Goal: Information Seeking & Learning: Learn about a topic

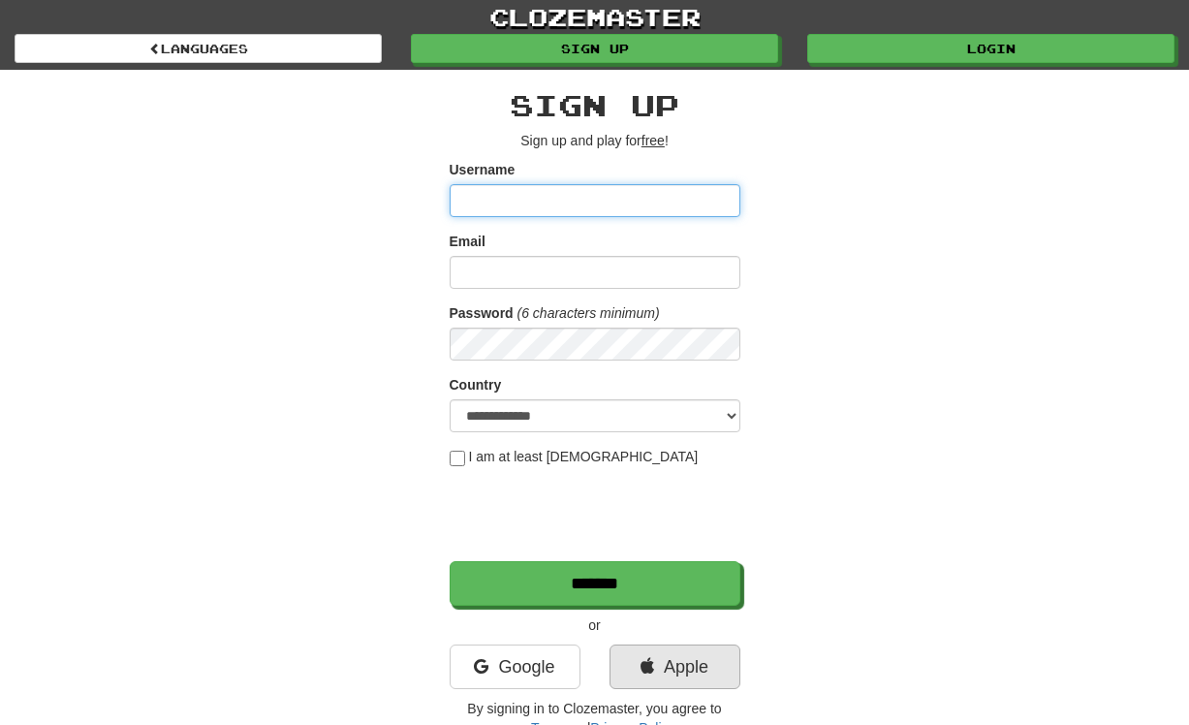
click at [671, 658] on link "Apple" at bounding box center [675, 667] width 131 height 45
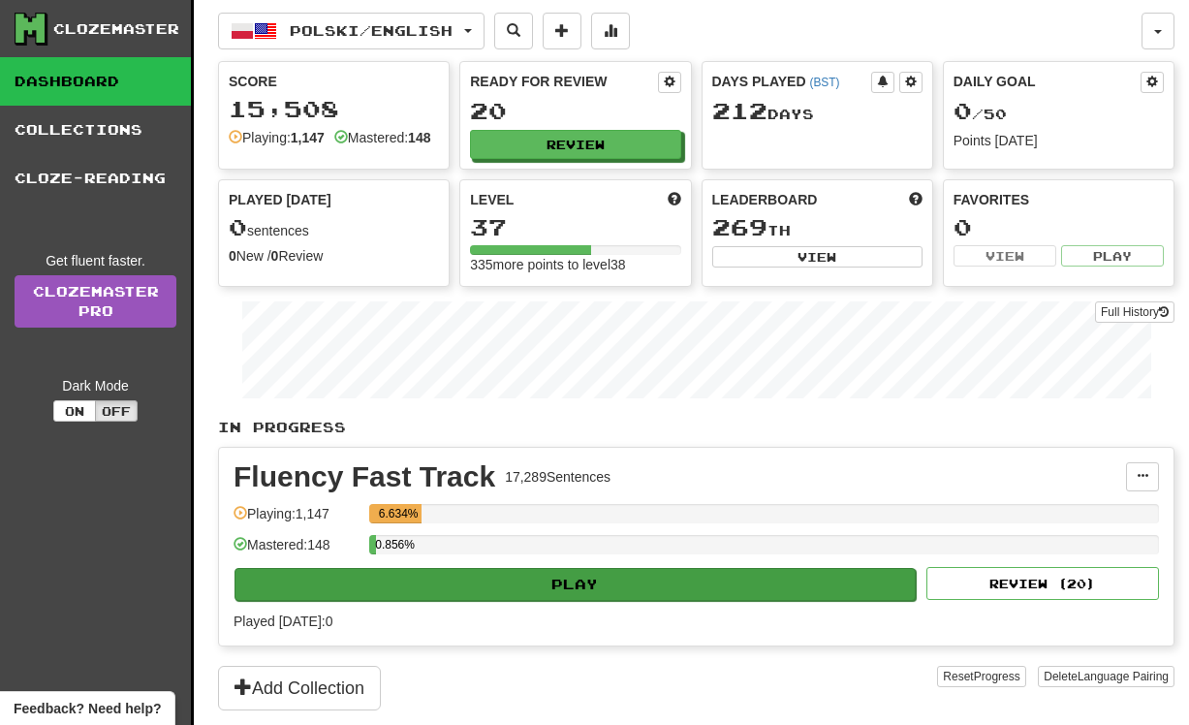
click at [545, 601] on button "Play" at bounding box center [575, 584] width 681 height 33
select select "**"
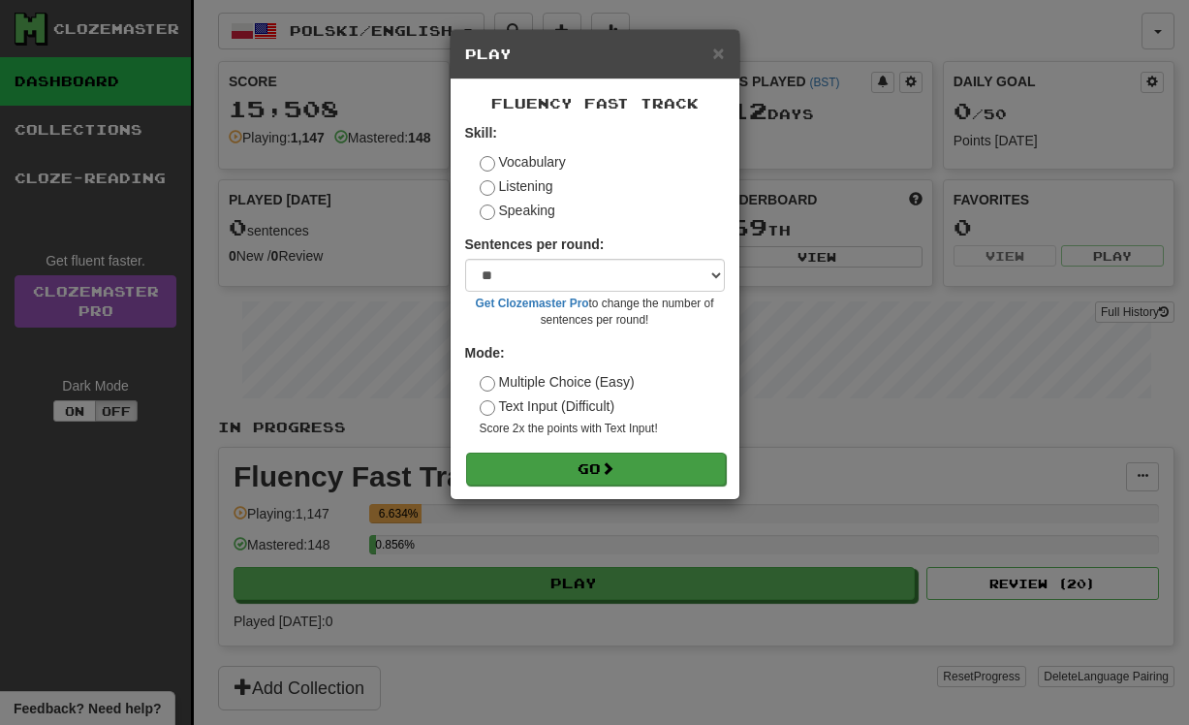
click at [589, 472] on button "Go" at bounding box center [596, 469] width 260 height 33
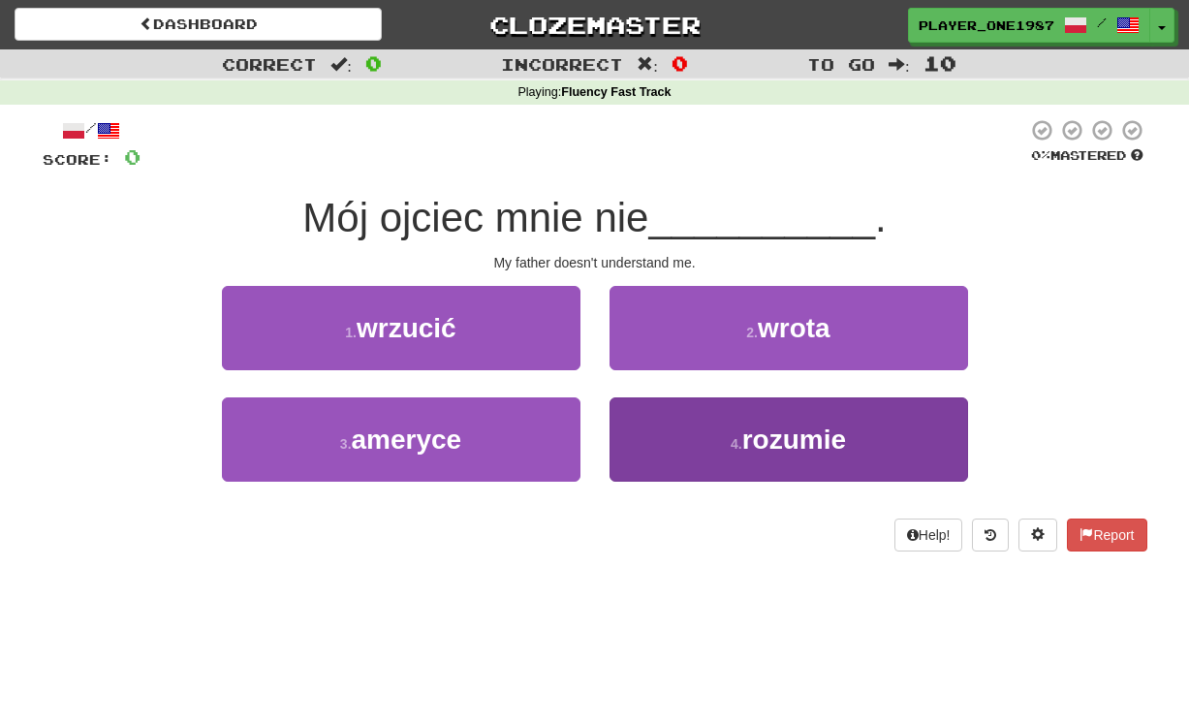
click at [702, 459] on button "4 . rozumie" at bounding box center [789, 439] width 359 height 84
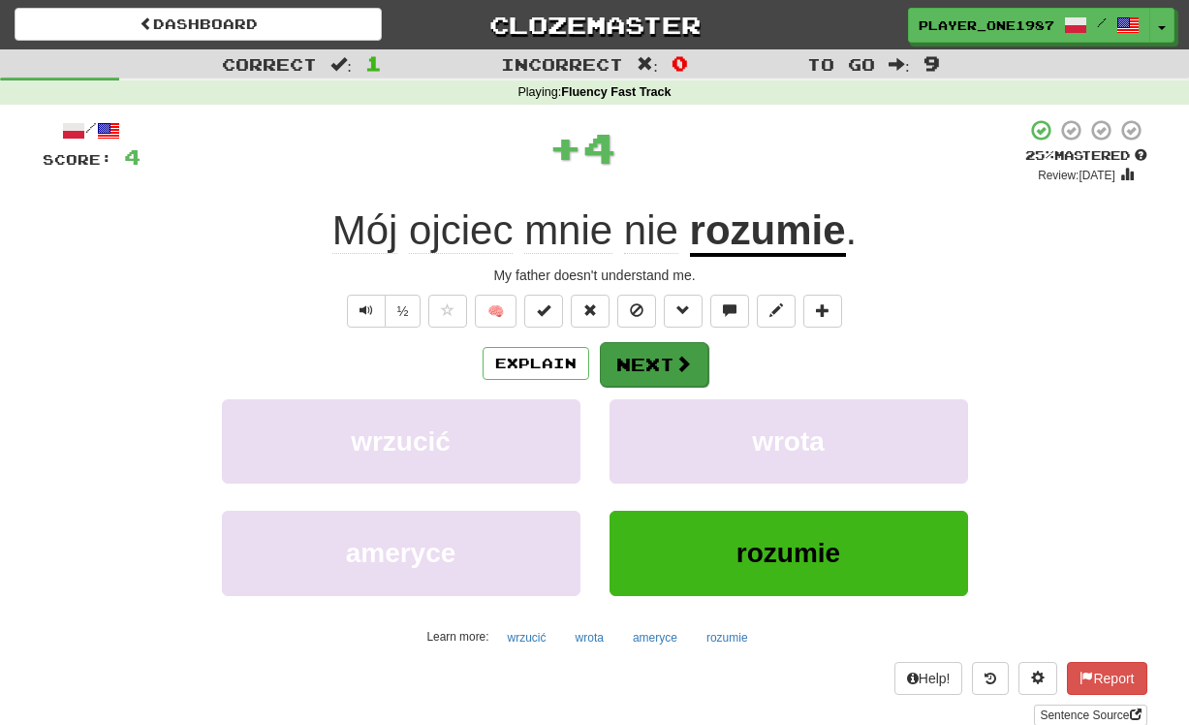
click at [661, 365] on button "Next" at bounding box center [654, 364] width 109 height 45
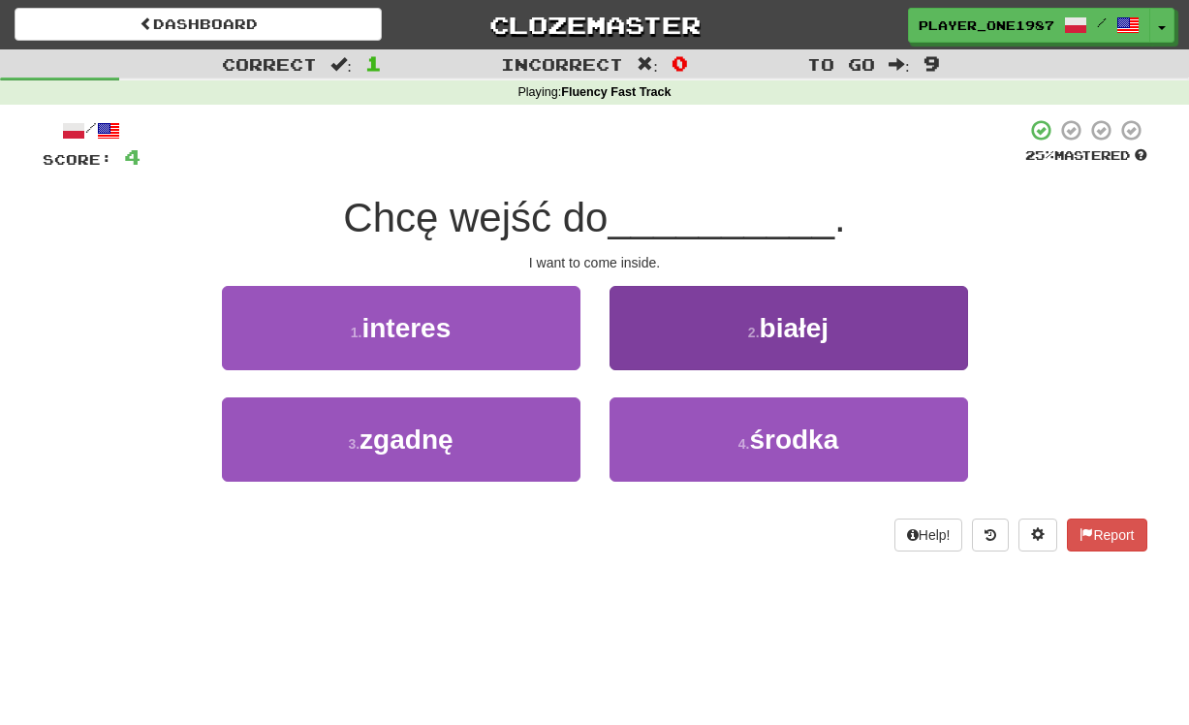
click at [741, 334] on button "2 . białej" at bounding box center [789, 328] width 359 height 84
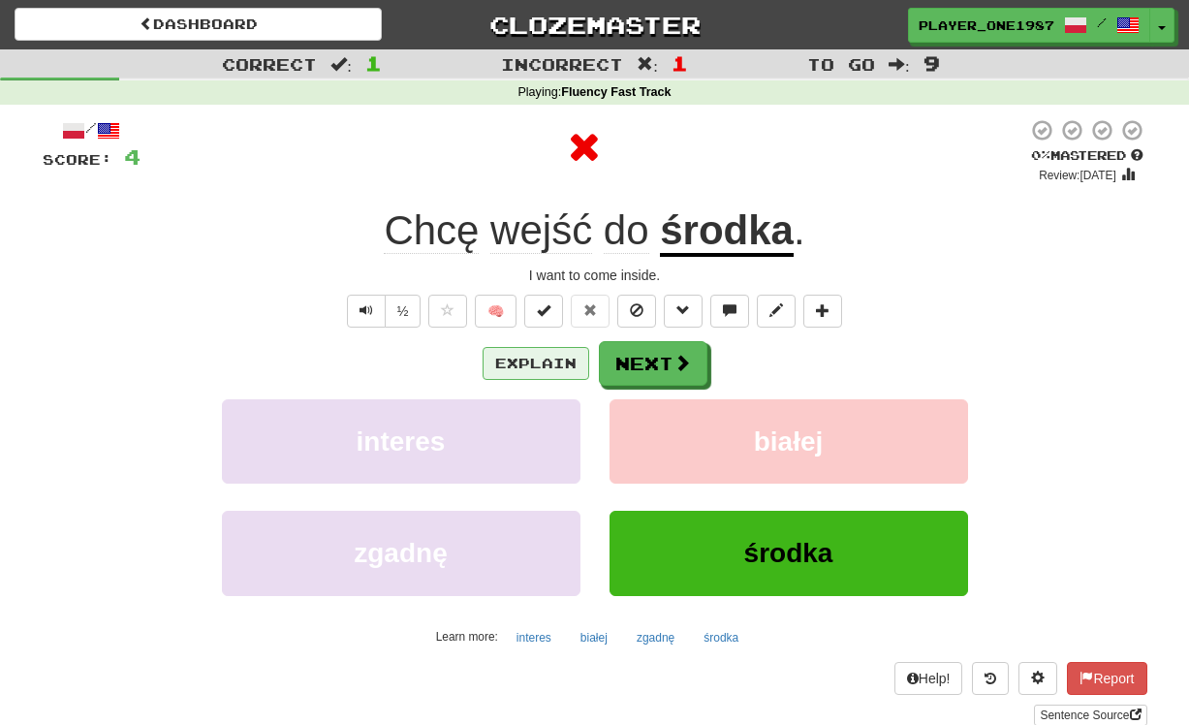
click at [540, 372] on button "Explain" at bounding box center [536, 363] width 107 height 33
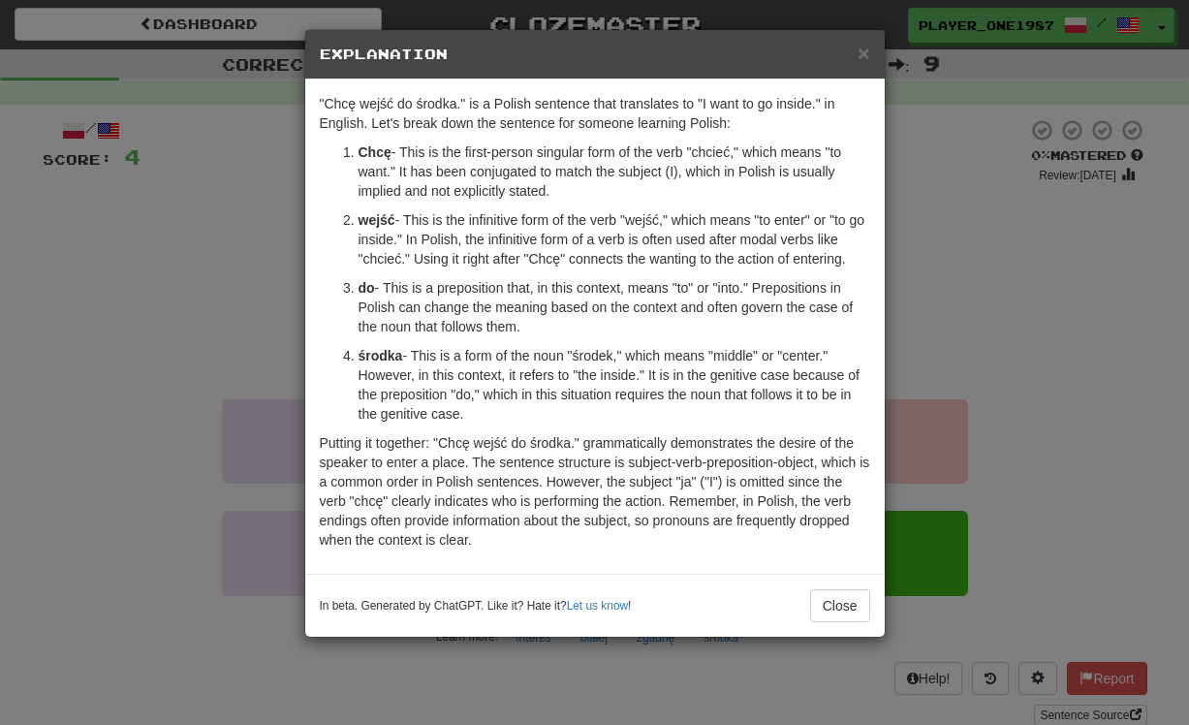
click at [838, 608] on button "Close" at bounding box center [840, 605] width 60 height 33
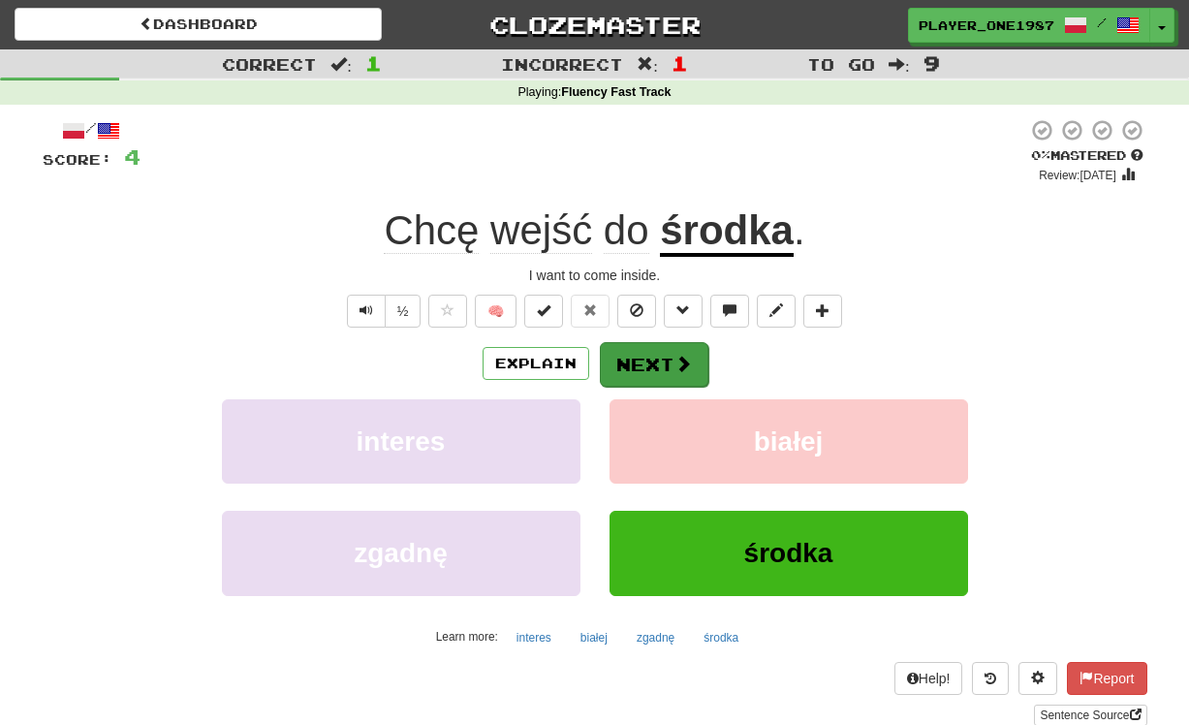
click at [667, 365] on button "Next" at bounding box center [654, 364] width 109 height 45
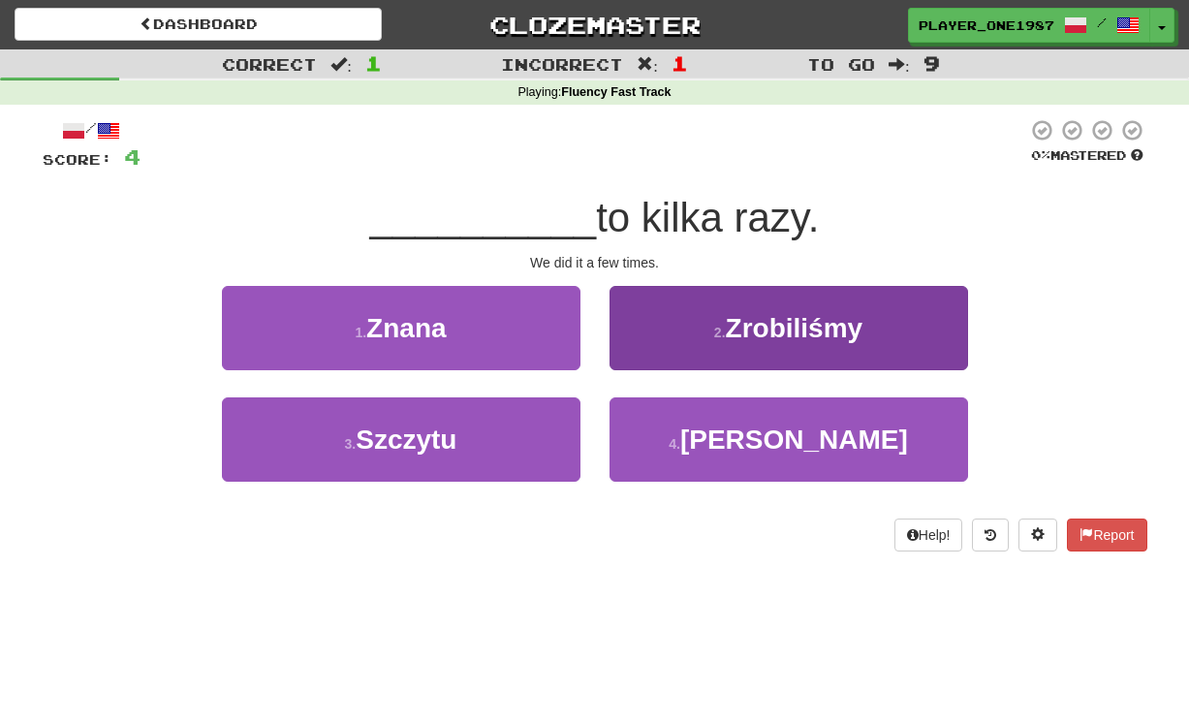
click at [753, 331] on span "Zrobiliśmy" at bounding box center [795, 328] width 138 height 30
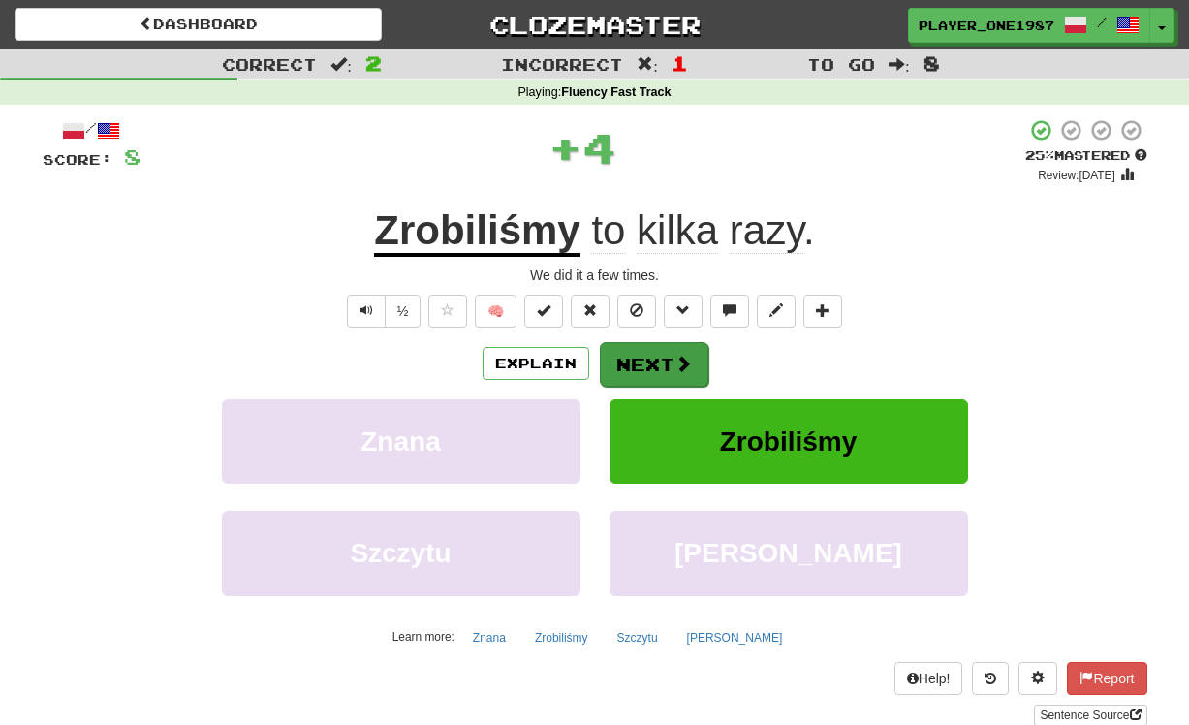
click at [659, 368] on button "Next" at bounding box center [654, 364] width 109 height 45
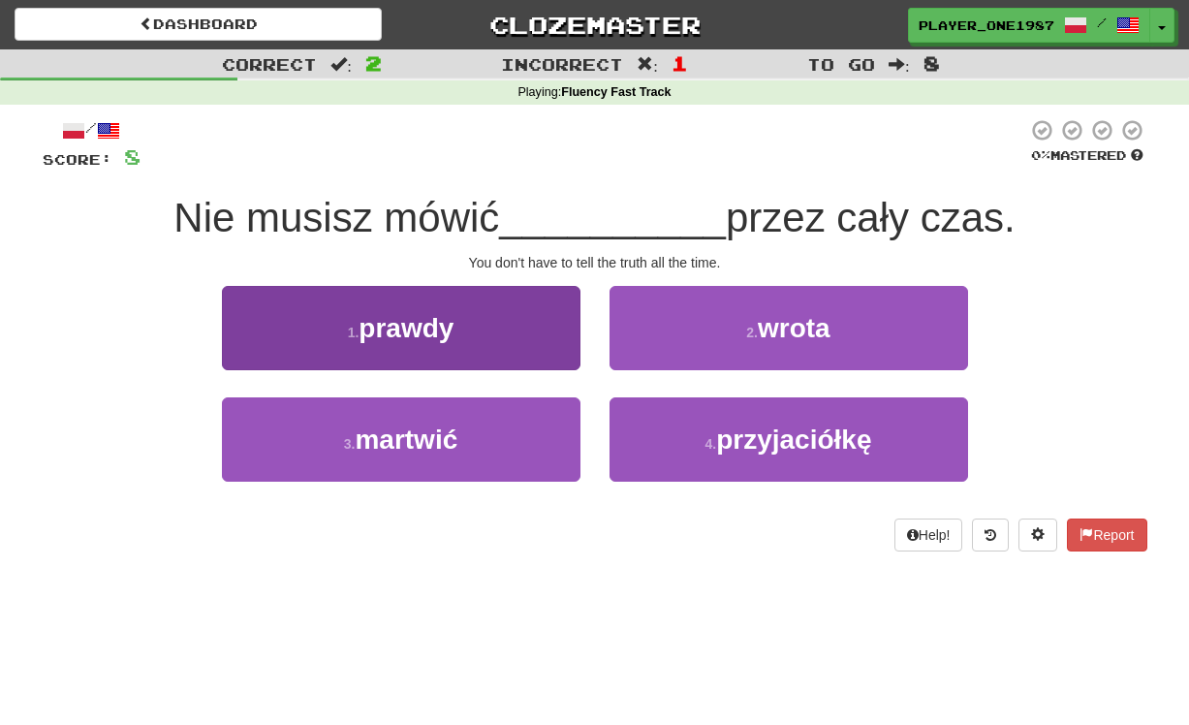
click at [525, 330] on button "1 . prawdy" at bounding box center [401, 328] width 359 height 84
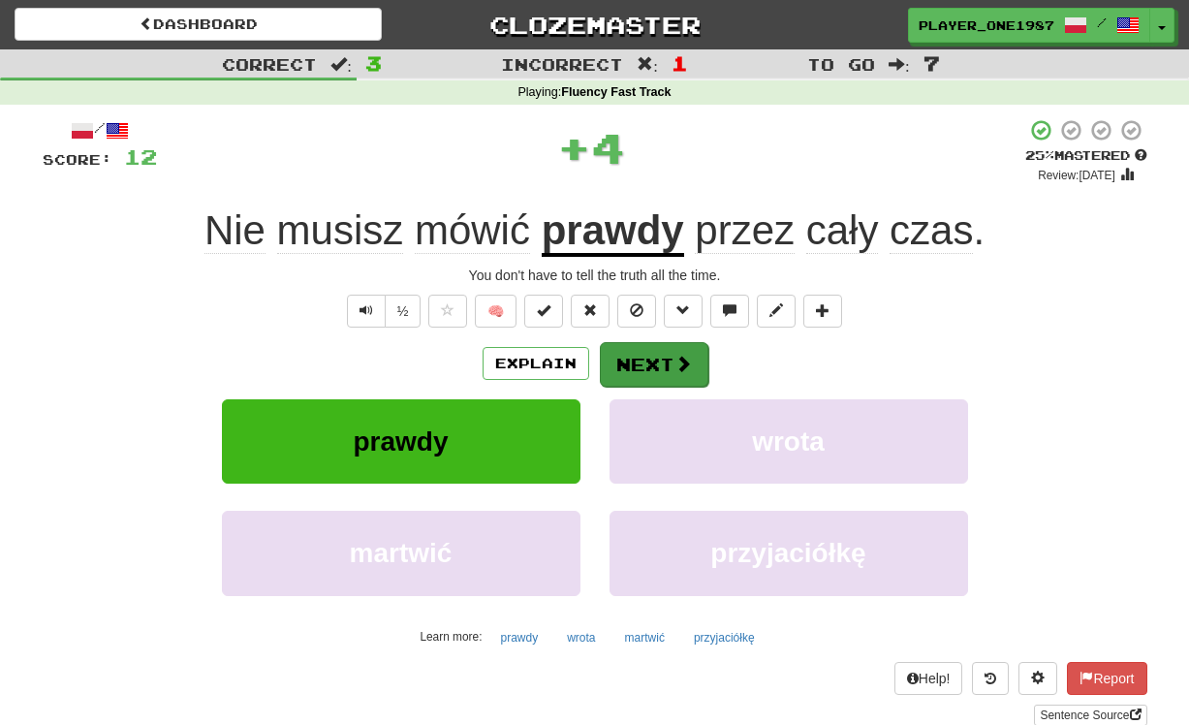
click at [654, 366] on button "Next" at bounding box center [654, 364] width 109 height 45
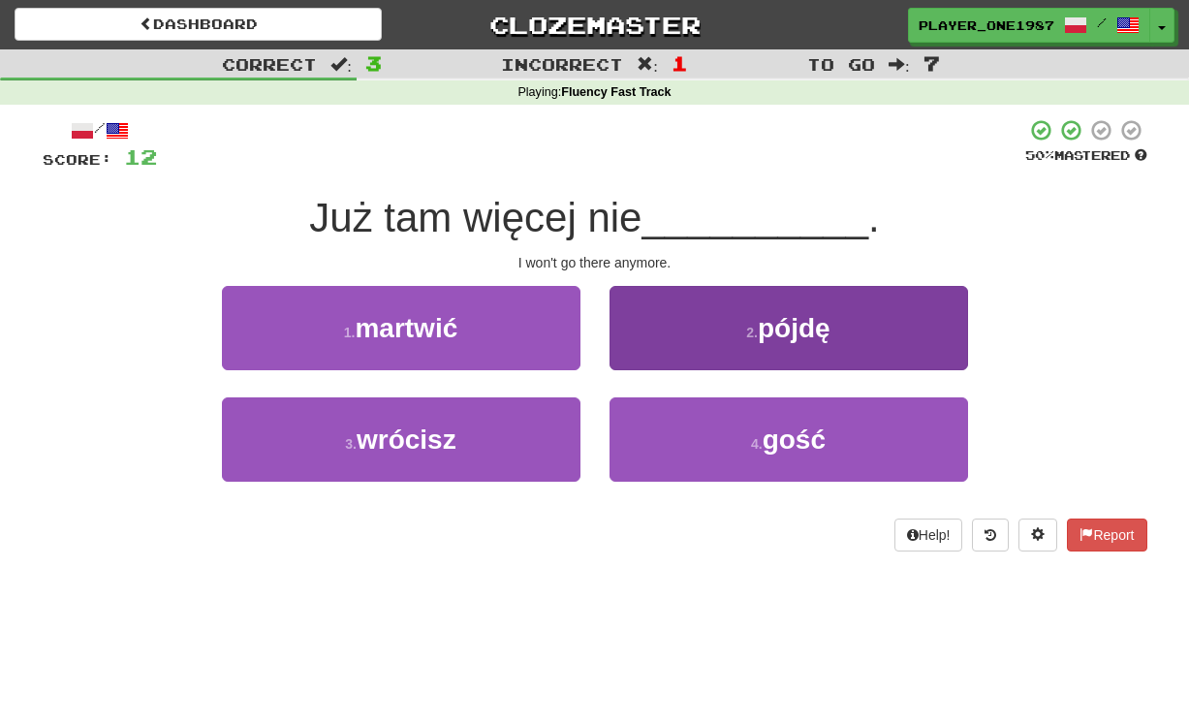
click at [723, 330] on button "2 . pójdę" at bounding box center [789, 328] width 359 height 84
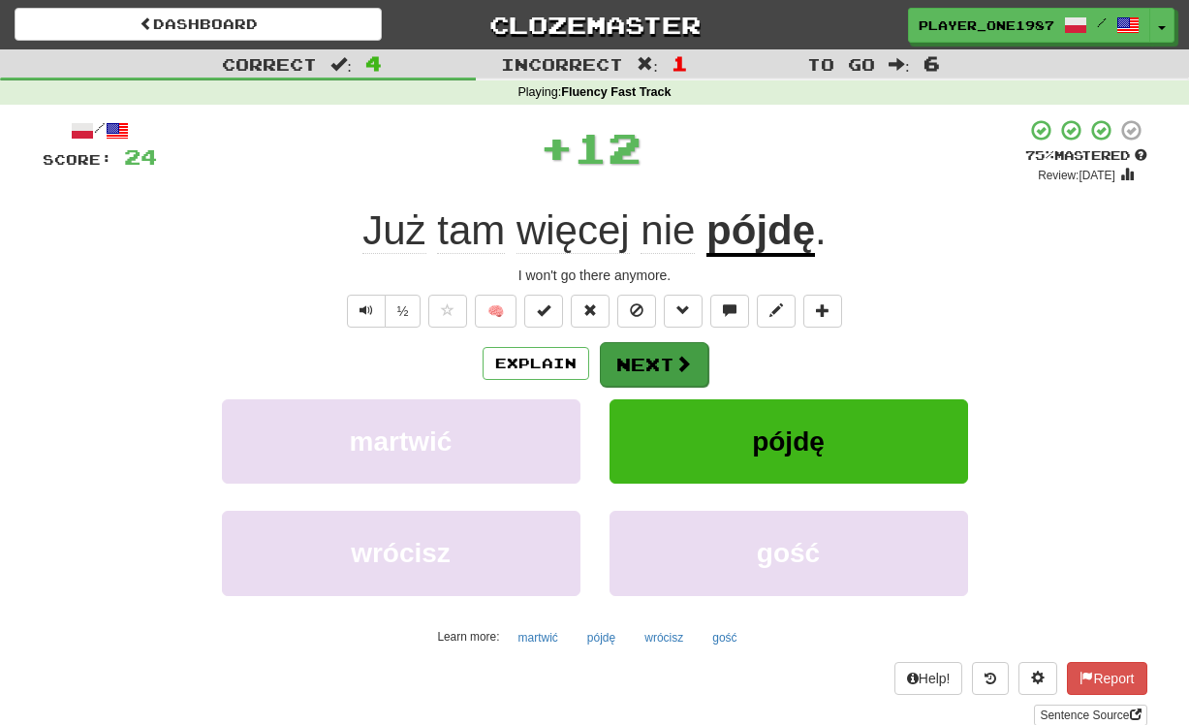
click at [655, 360] on button "Next" at bounding box center [654, 364] width 109 height 45
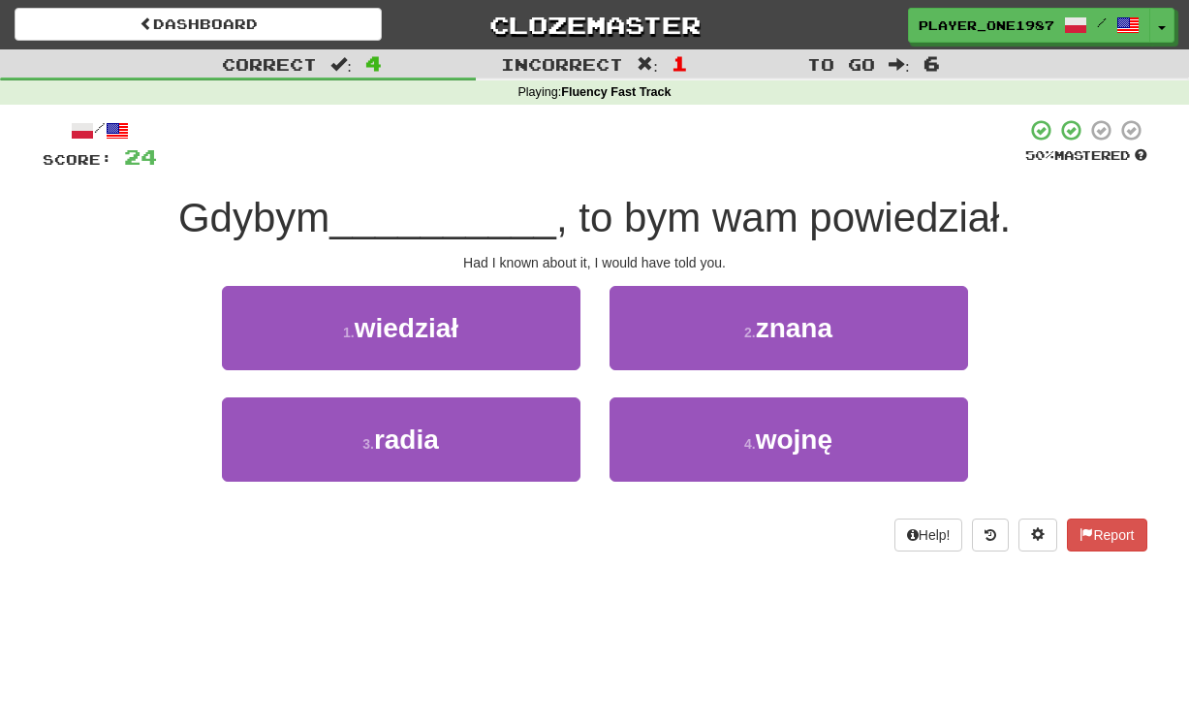
click at [505, 339] on button "1 . wiedział" at bounding box center [401, 328] width 359 height 84
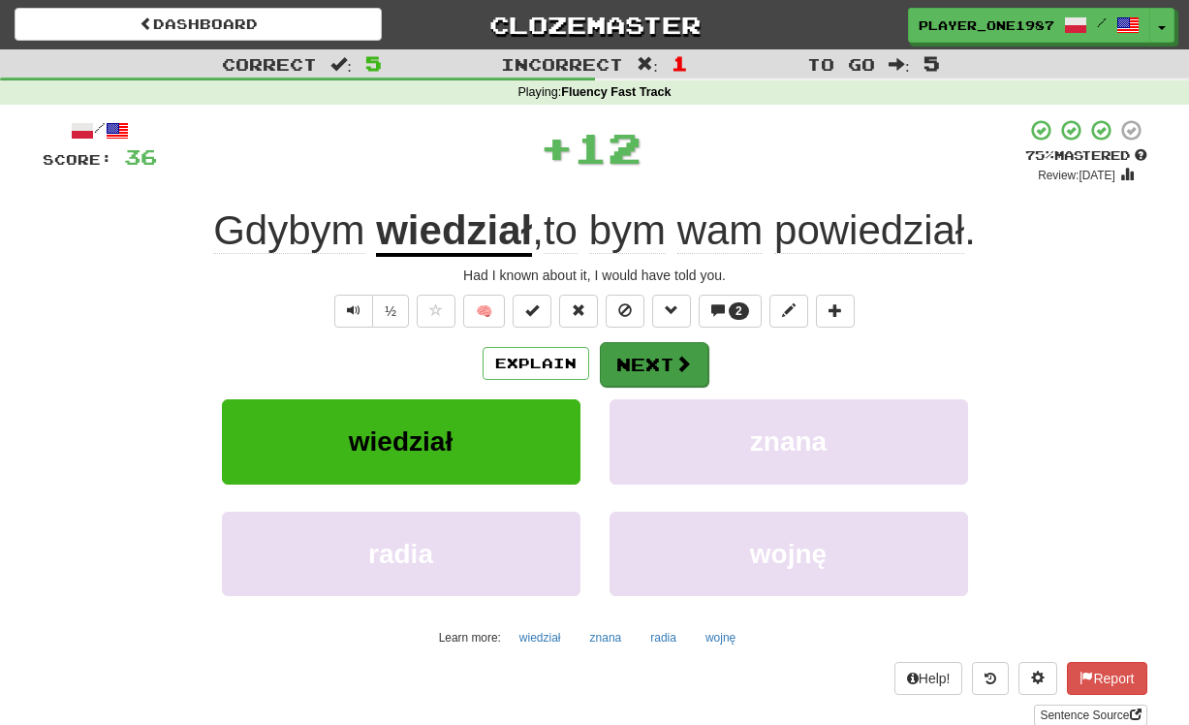
click at [677, 361] on span at bounding box center [683, 363] width 17 height 17
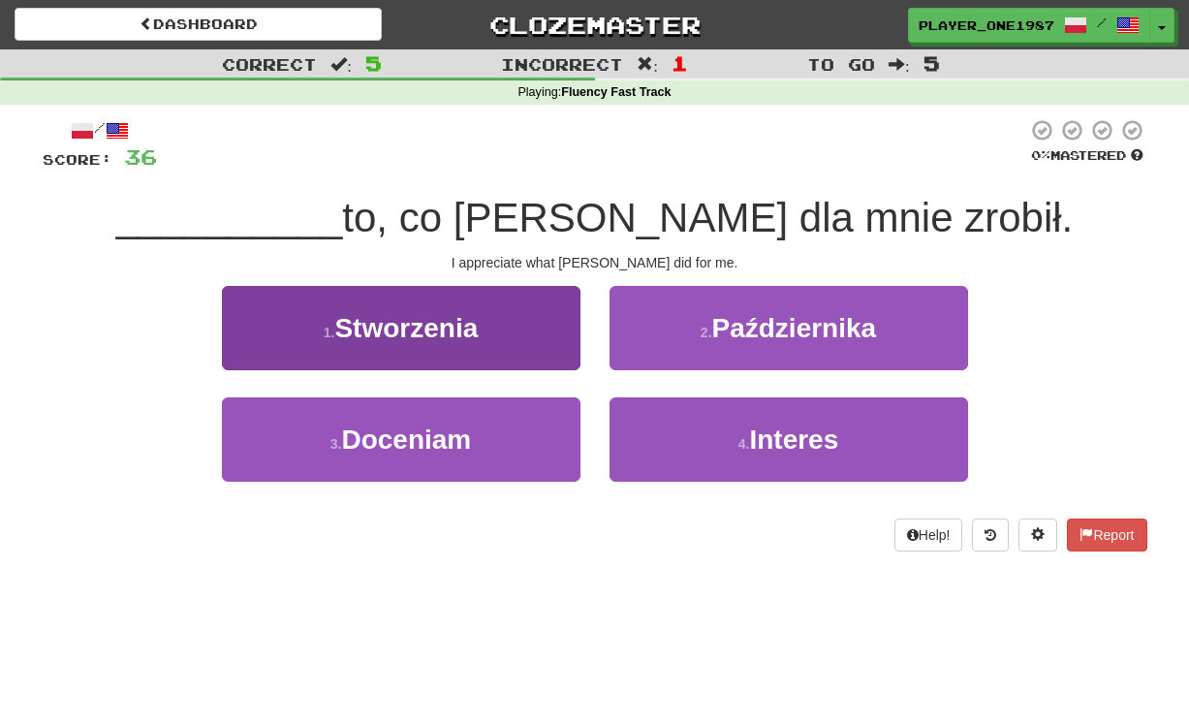
click at [471, 449] on span "Doceniam" at bounding box center [406, 440] width 130 height 30
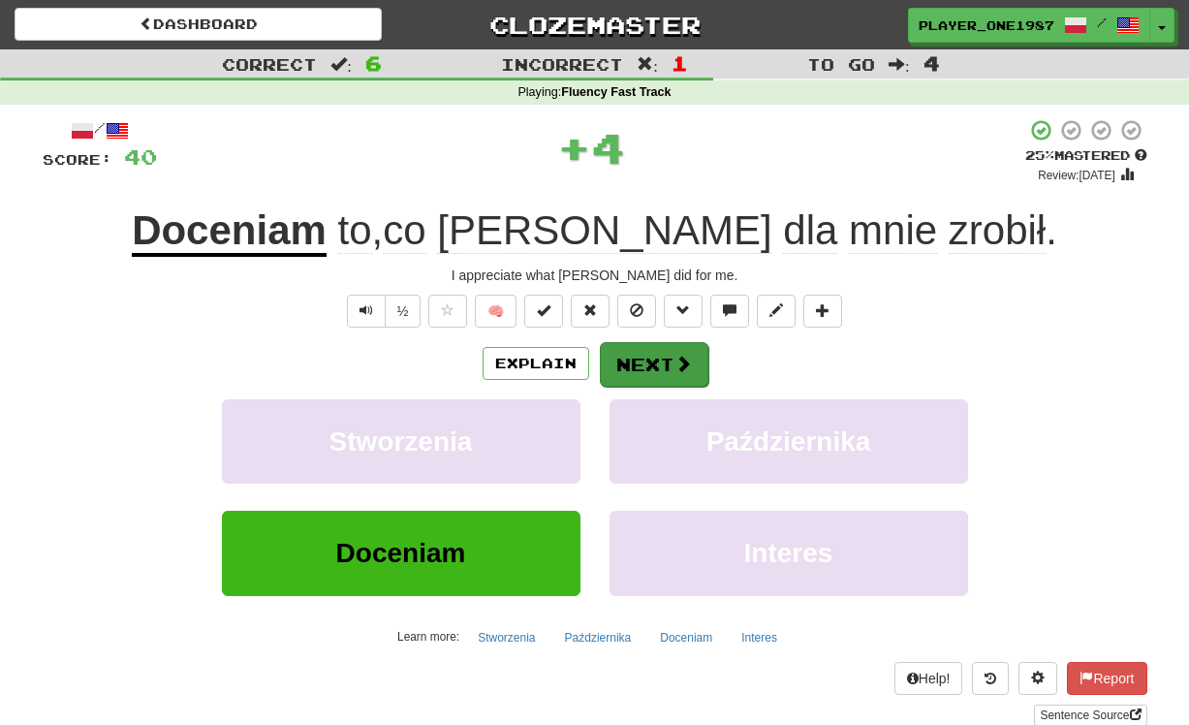
click at [651, 373] on button "Next" at bounding box center [654, 364] width 109 height 45
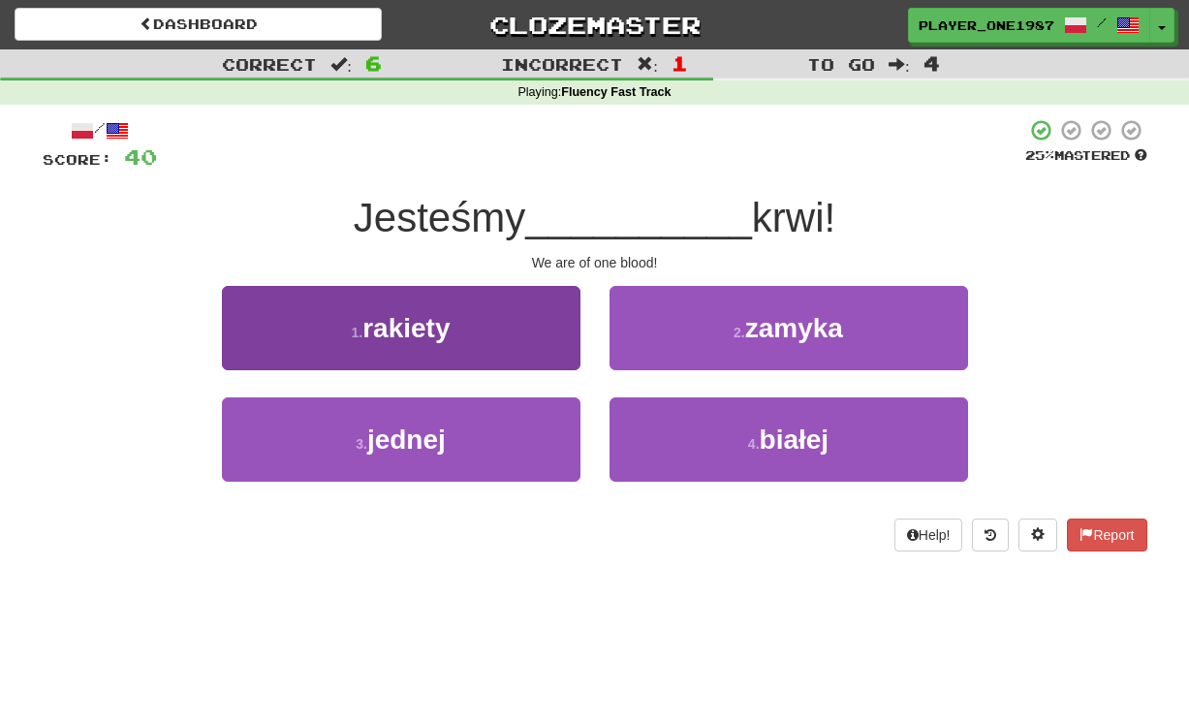
click at [469, 463] on button "3 . jednej" at bounding box center [401, 439] width 359 height 84
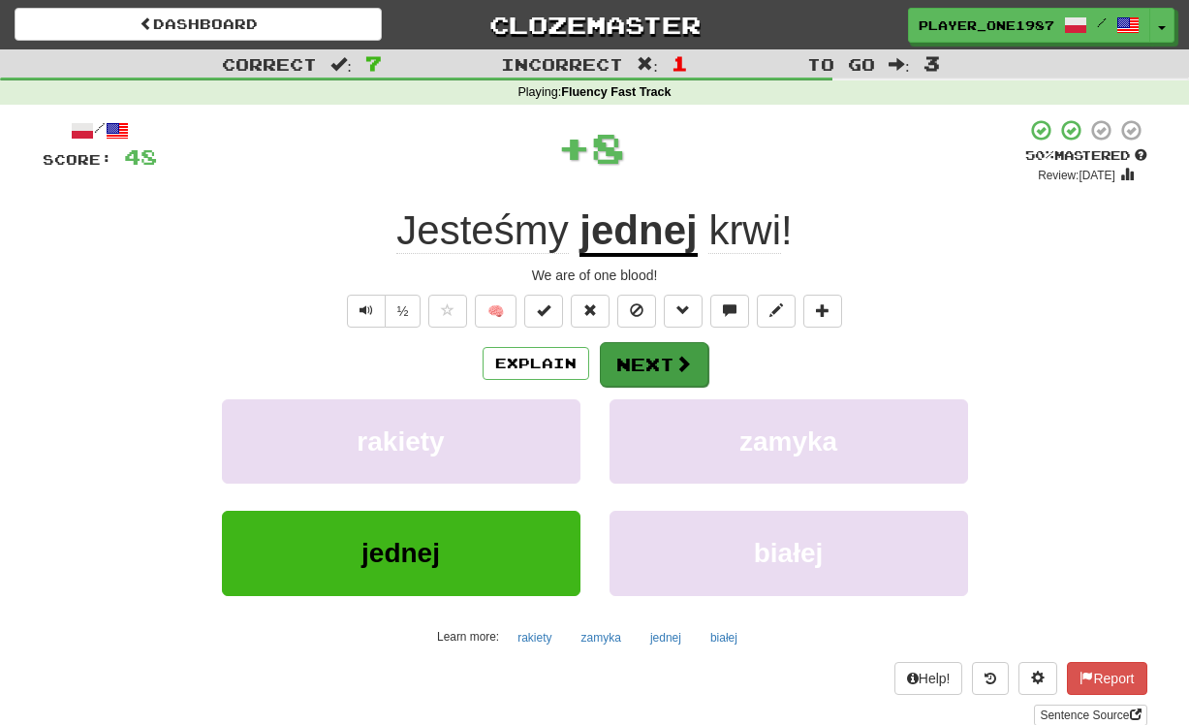
click at [626, 380] on button "Next" at bounding box center [654, 364] width 109 height 45
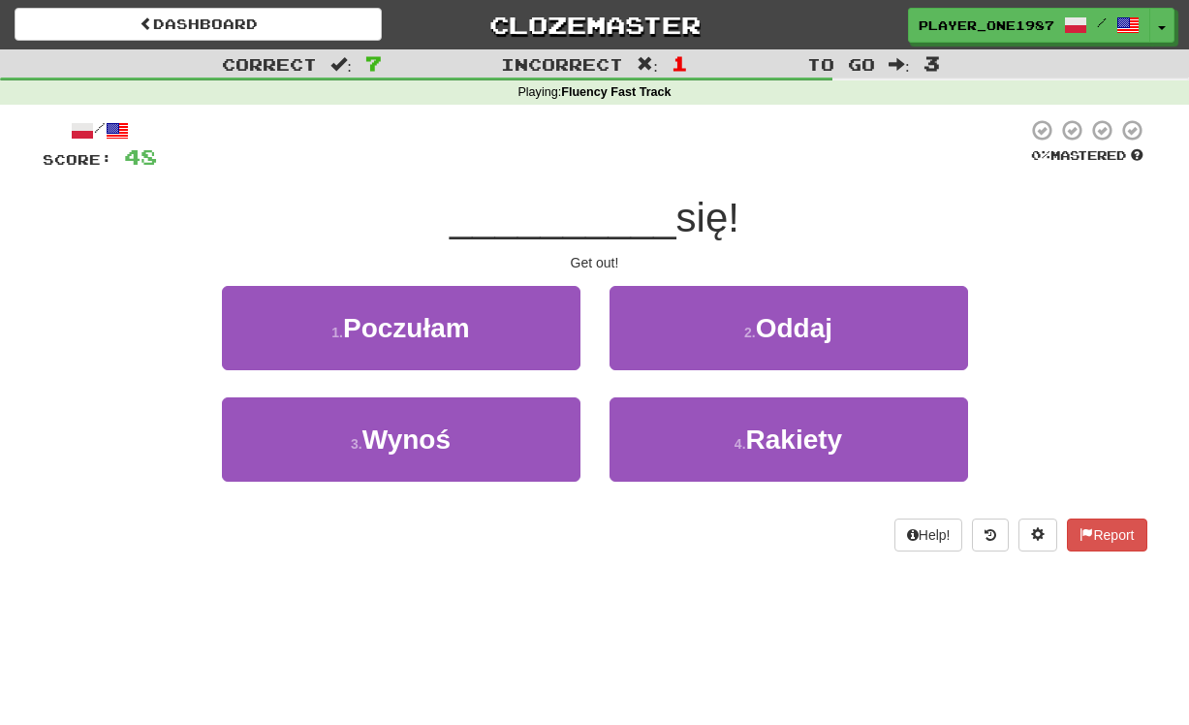
click at [717, 335] on button "2 . Oddaj" at bounding box center [789, 328] width 359 height 84
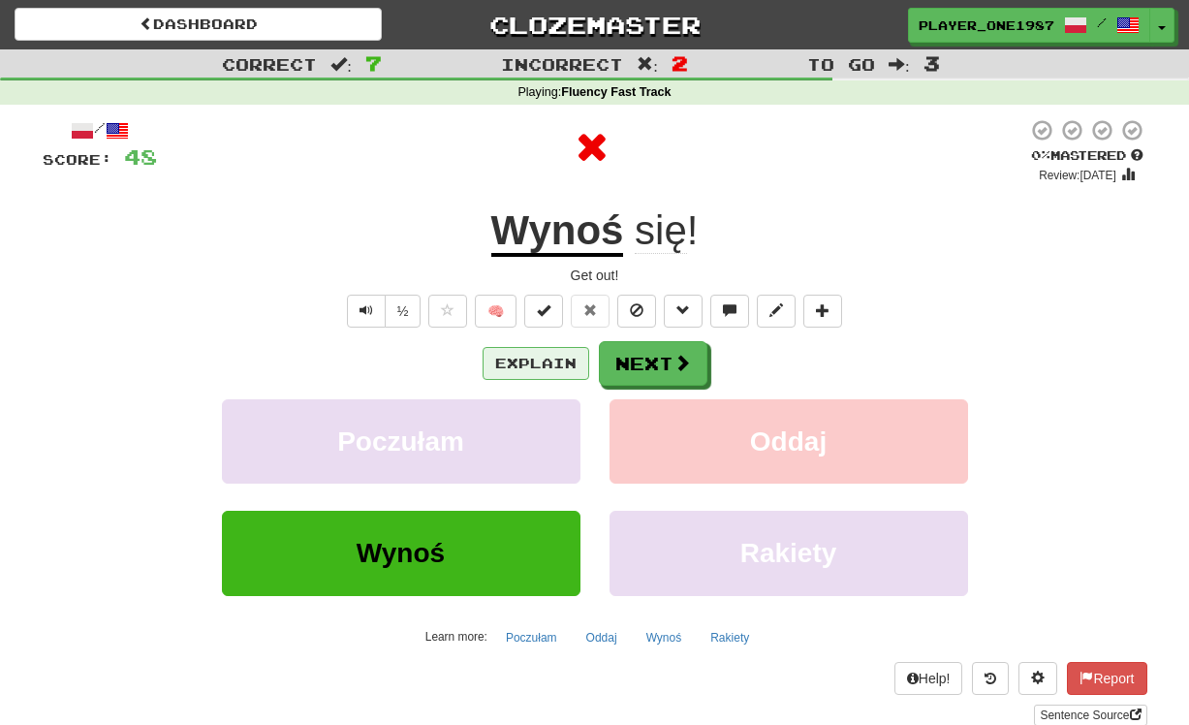
click at [537, 362] on button "Explain" at bounding box center [536, 363] width 107 height 33
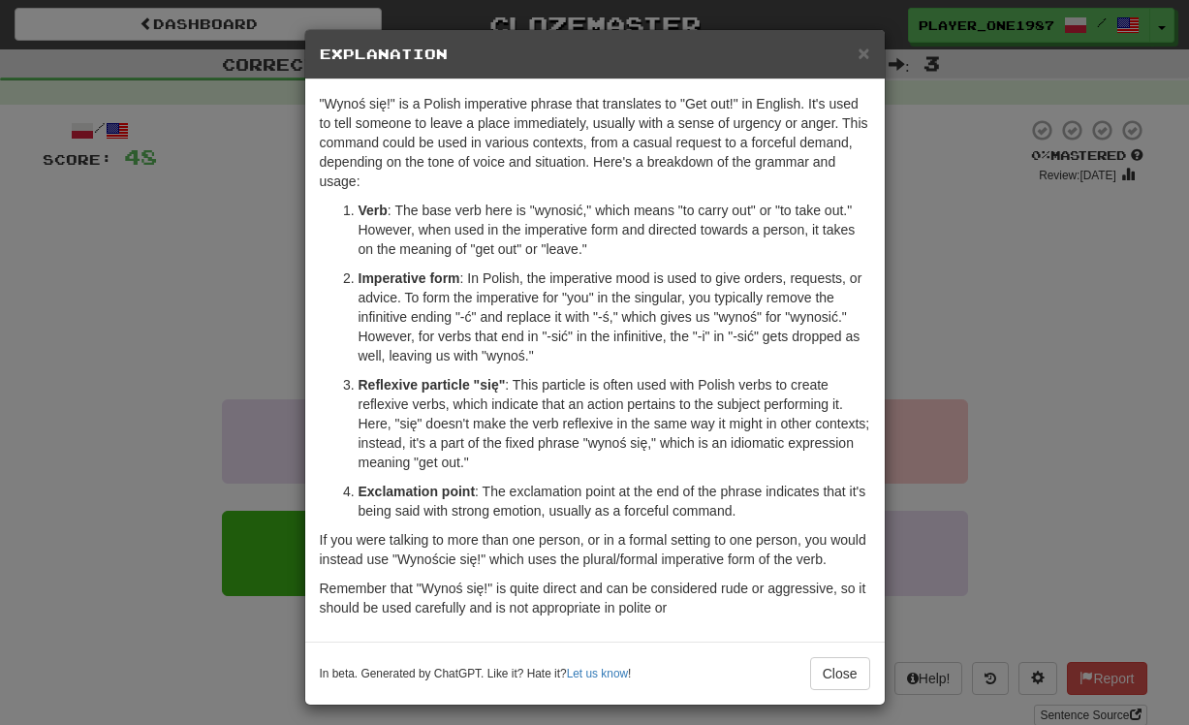
click at [842, 690] on button "Close" at bounding box center [840, 673] width 60 height 33
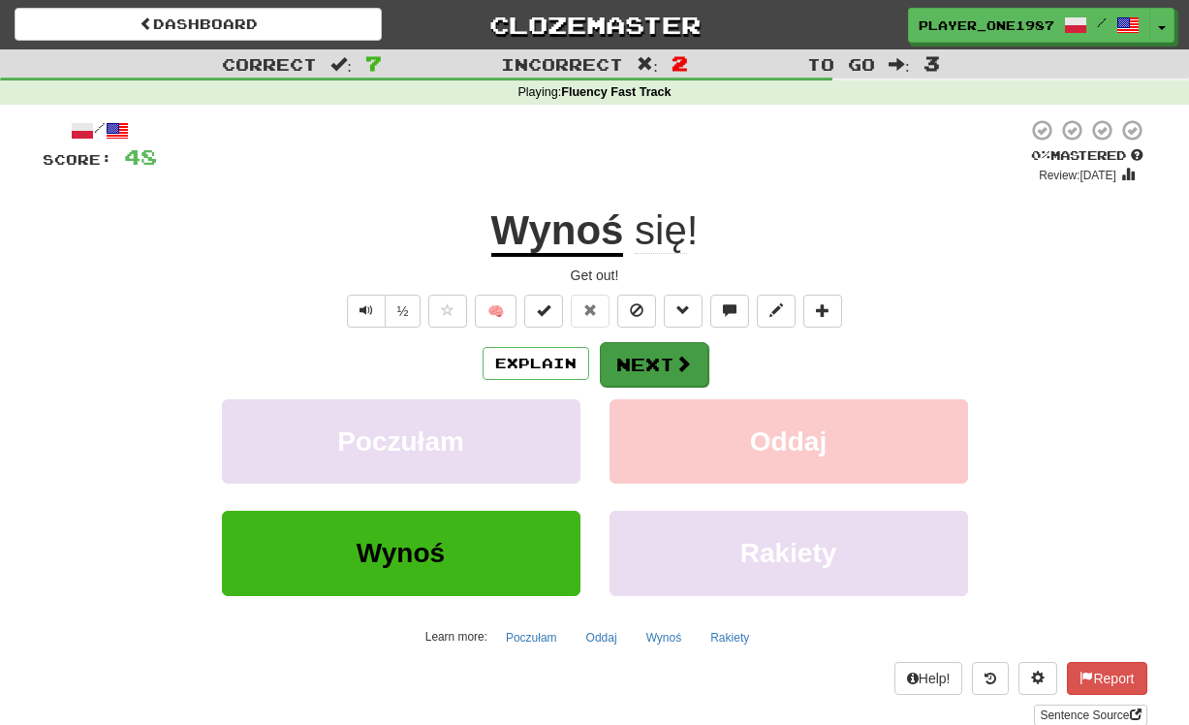
click at [680, 380] on button "Next" at bounding box center [654, 364] width 109 height 45
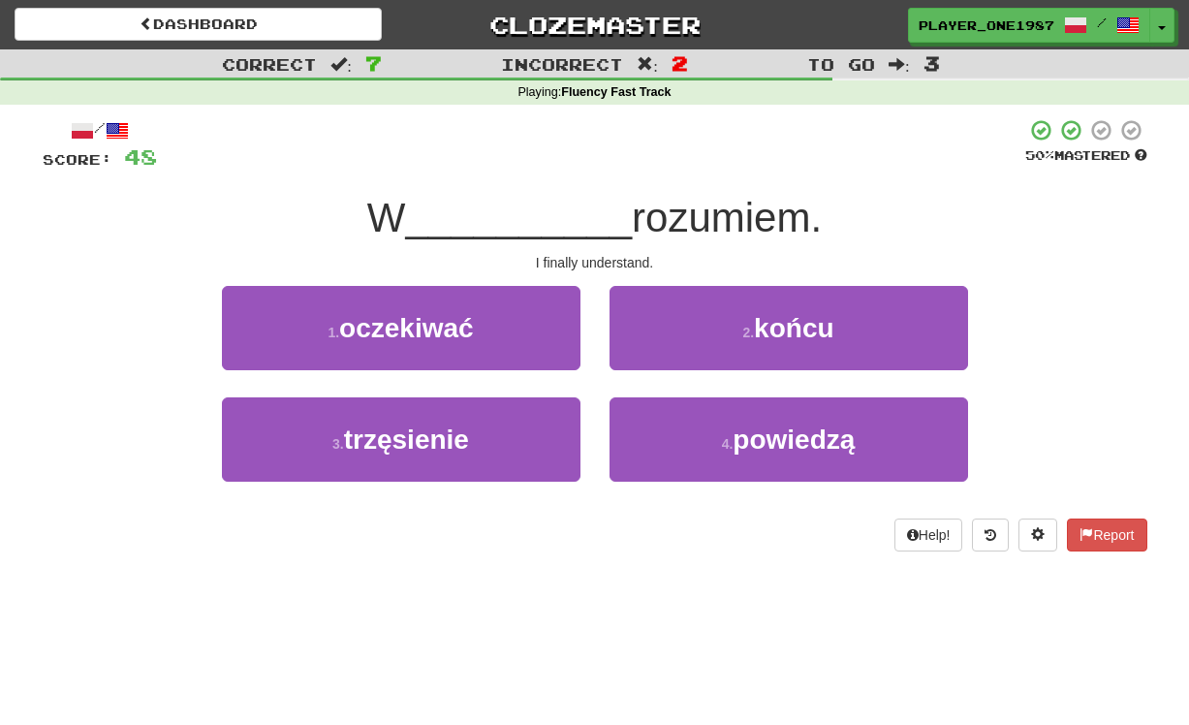
click at [730, 351] on button "2 . końcu" at bounding box center [789, 328] width 359 height 84
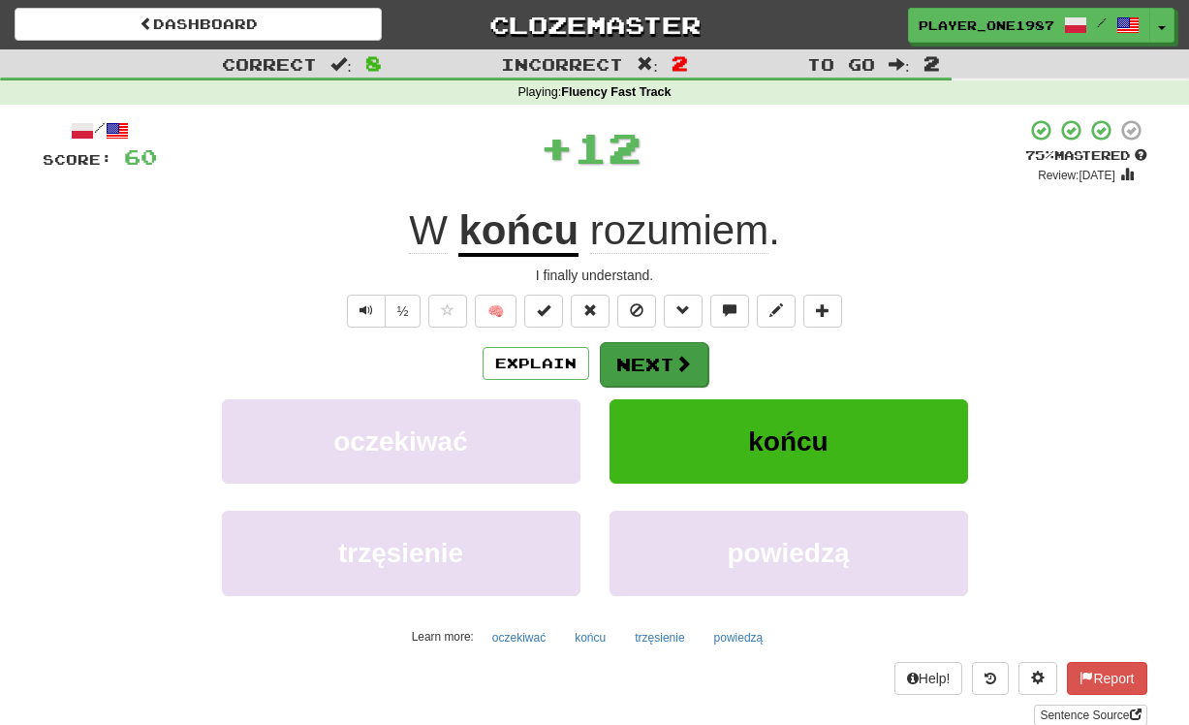
click at [670, 364] on button "Next" at bounding box center [654, 364] width 109 height 45
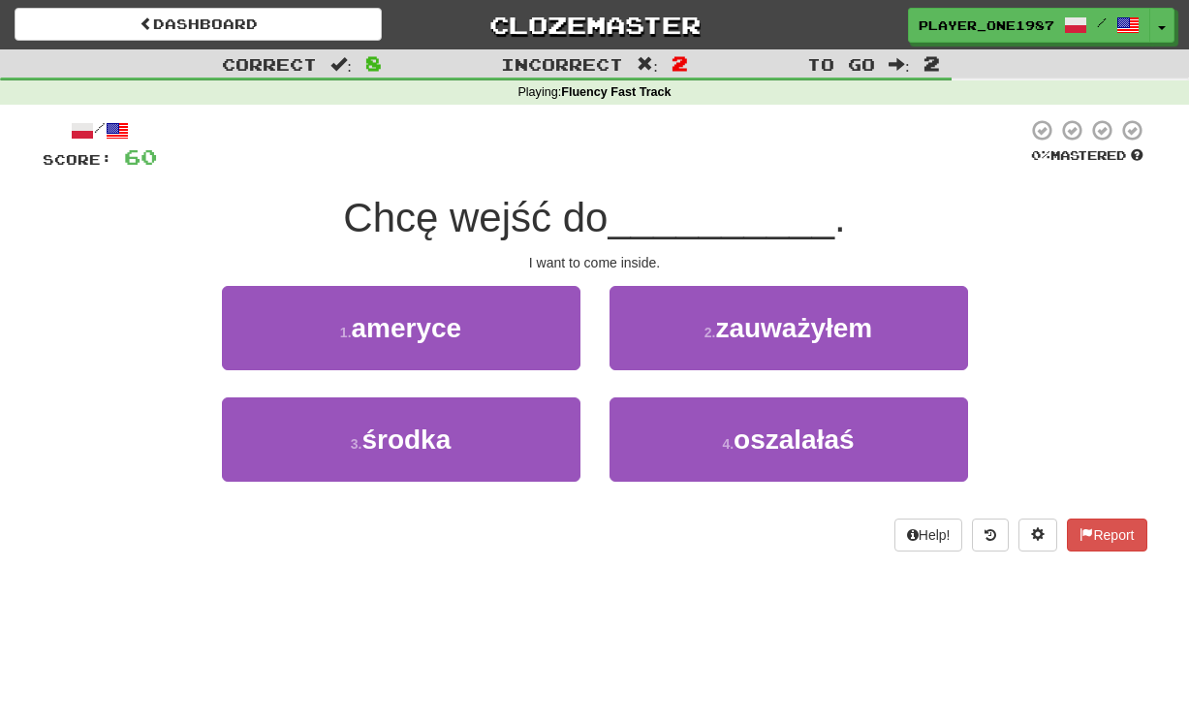
click at [538, 423] on button "3 . środka" at bounding box center [401, 439] width 359 height 84
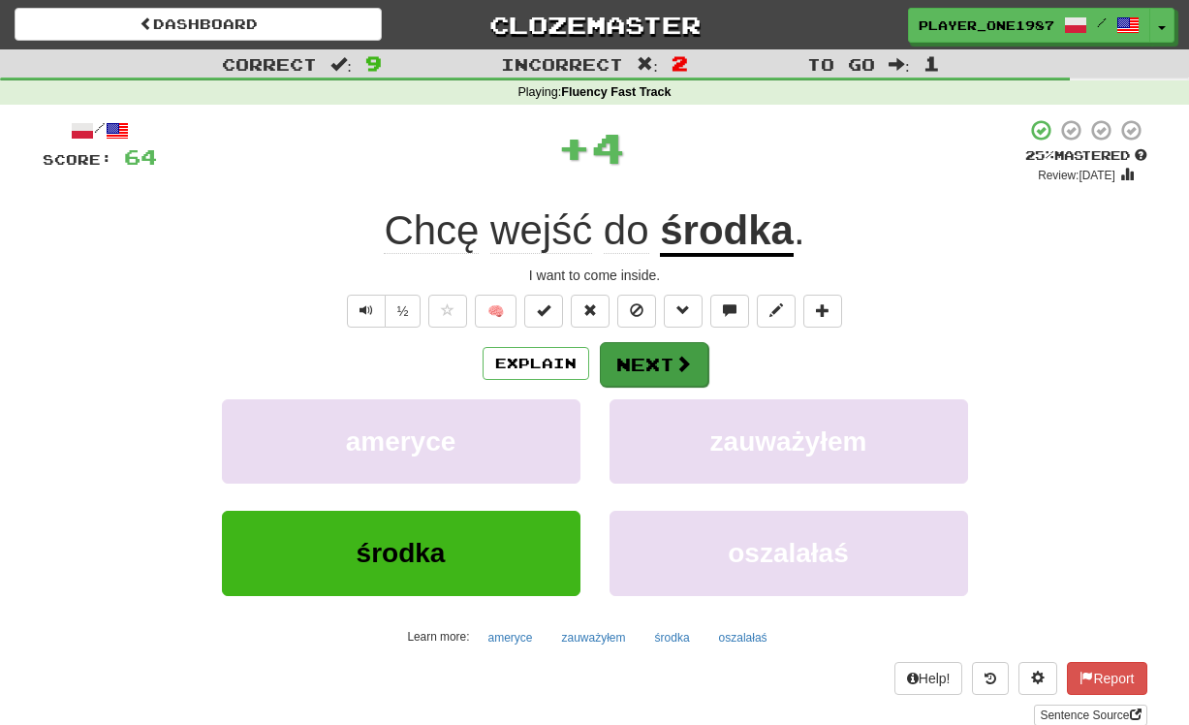
click at [687, 371] on button "Next" at bounding box center [654, 364] width 109 height 45
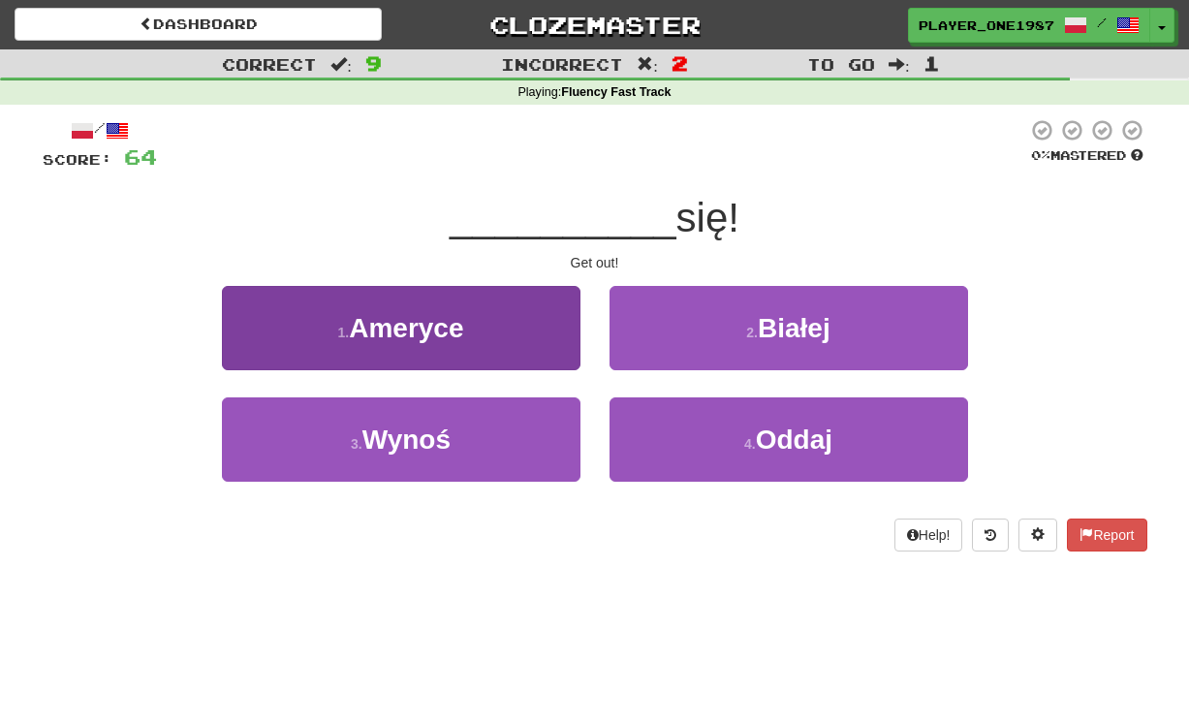
click at [516, 476] on button "3 . Wynoś" at bounding box center [401, 439] width 359 height 84
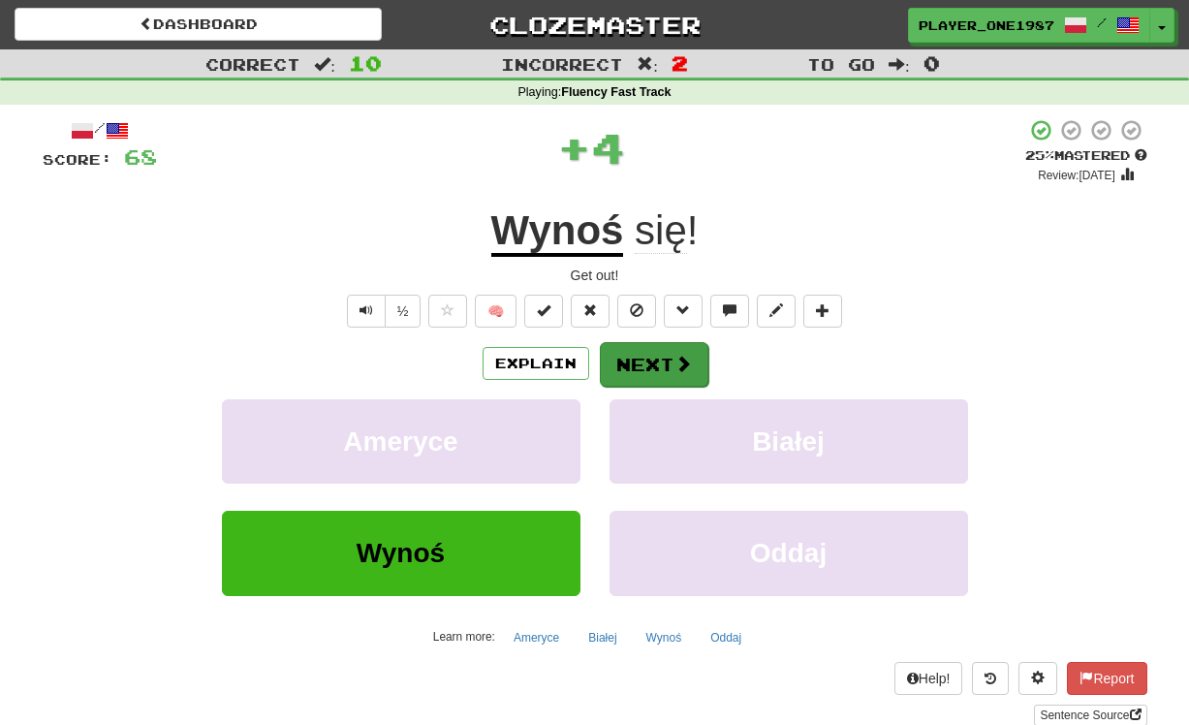
click at [670, 381] on button "Next" at bounding box center [654, 364] width 109 height 45
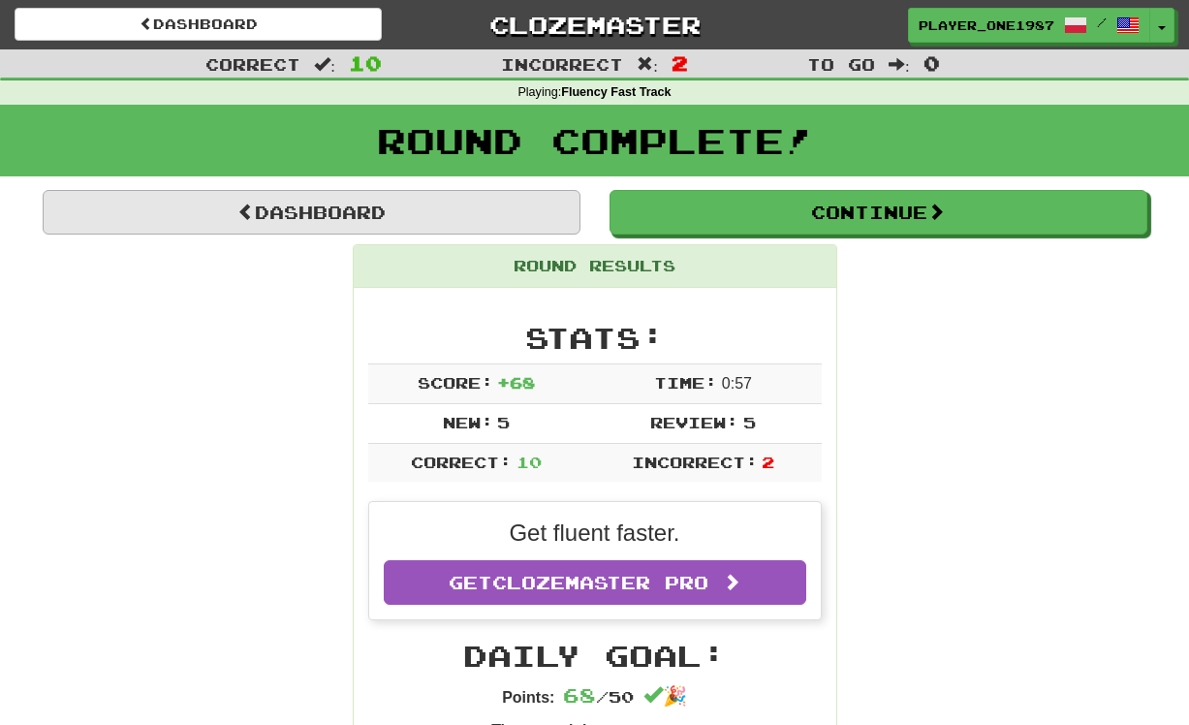
click at [450, 212] on link "Dashboard" at bounding box center [312, 212] width 538 height 45
